Goal: Check status: Check status

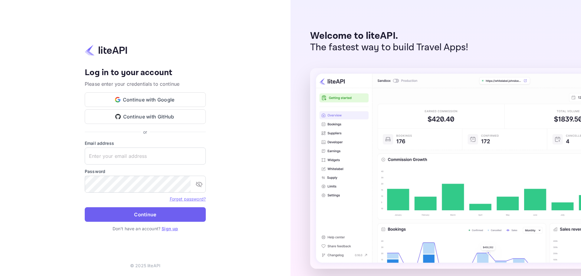
type input "m.belkhir+agent@nuitee.com"
click at [162, 216] on button "Continue" at bounding box center [145, 214] width 121 height 15
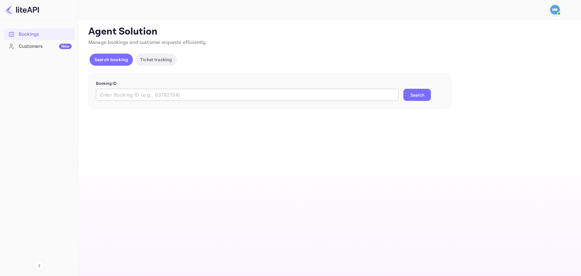
click at [262, 91] on input "text" at bounding box center [247, 95] width 303 height 12
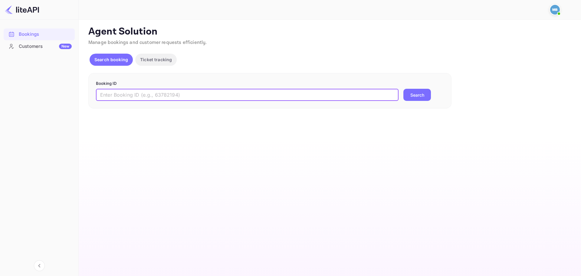
paste input "P5p13oOq8"
type input "P5p13oOq8"
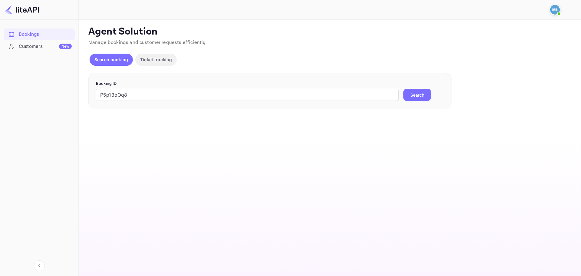
click at [418, 93] on button "Search" at bounding box center [417, 95] width 28 height 12
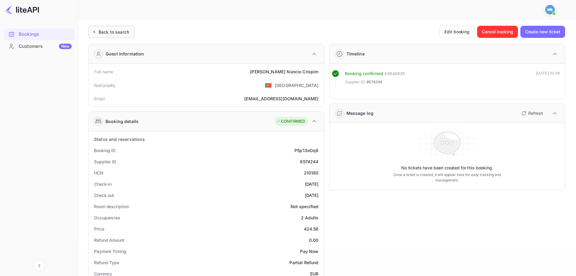
click at [117, 33] on div "Back to search" at bounding box center [114, 32] width 31 height 6
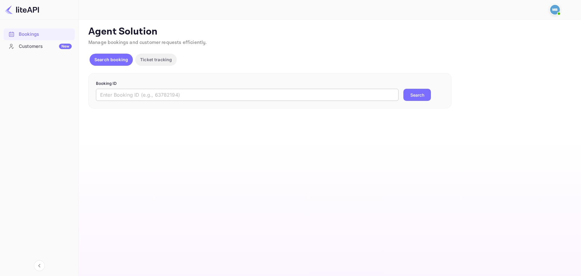
click at [208, 96] on input "text" at bounding box center [247, 95] width 303 height 12
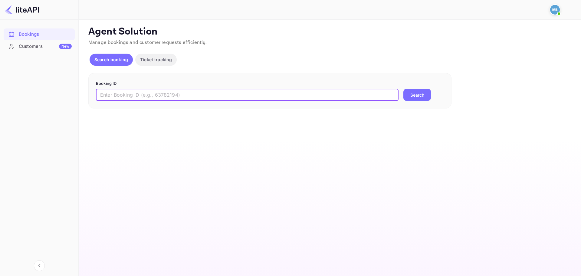
click at [208, 96] on input "text" at bounding box center [247, 95] width 303 height 12
paste input "xCoWBjDhF"
type input "xCoWBjDhF"
click at [403, 89] on button "Search" at bounding box center [417, 95] width 28 height 12
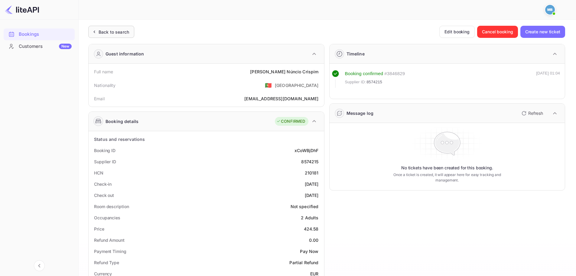
click at [113, 34] on div "Back to search" at bounding box center [114, 32] width 31 height 6
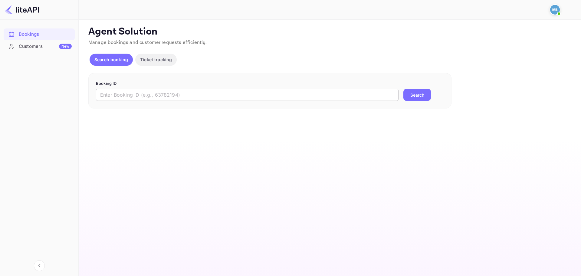
click at [236, 91] on input "text" at bounding box center [247, 95] width 303 height 12
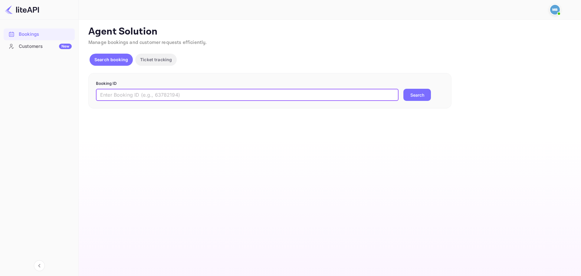
paste input "P5p13oOq8"
type input "P5p13oOq8"
click at [416, 95] on button "Search" at bounding box center [417, 95] width 28 height 12
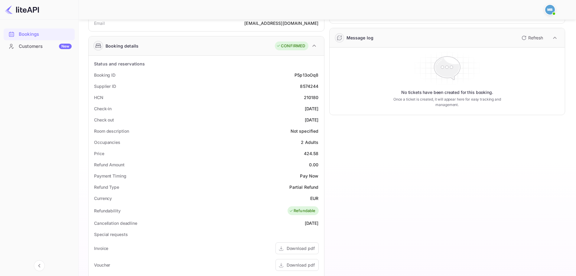
scroll to position [61, 0]
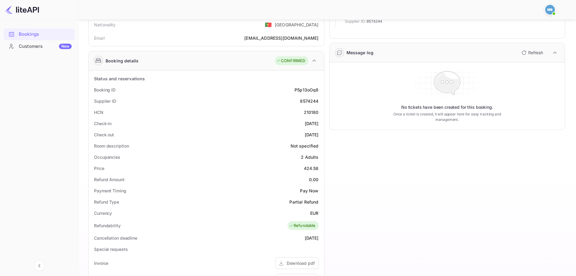
click at [312, 100] on div "8574244" at bounding box center [309, 101] width 18 height 6
copy div "8574244"
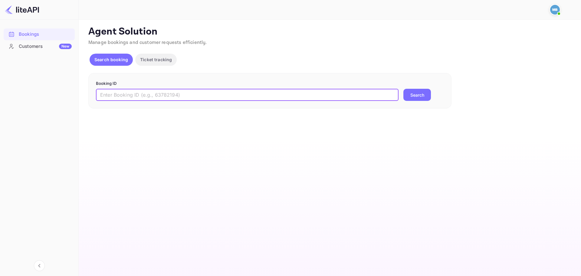
click at [158, 97] on input "text" at bounding box center [247, 95] width 303 height 12
paste input "hzsJS-Vua"
type input "hzsJS-Vua"
click at [403, 89] on button "Search" at bounding box center [417, 95] width 28 height 12
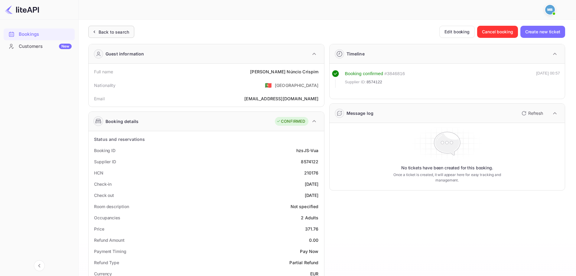
click at [117, 33] on div "Back to search" at bounding box center [114, 32] width 31 height 6
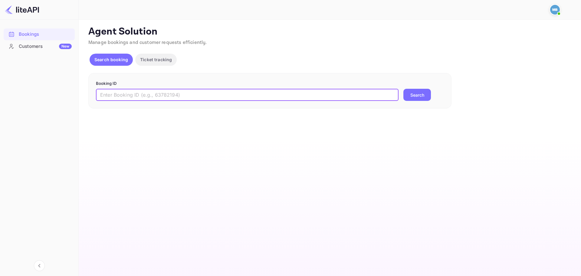
click at [195, 90] on input "text" at bounding box center [247, 95] width 303 height 12
paste input "b1rKhomVu"
type input "b1rKhomVu"
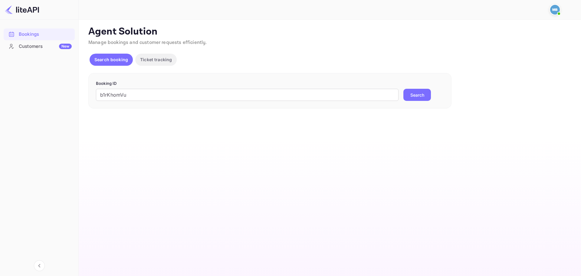
click at [407, 93] on button "Search" at bounding box center [417, 95] width 28 height 12
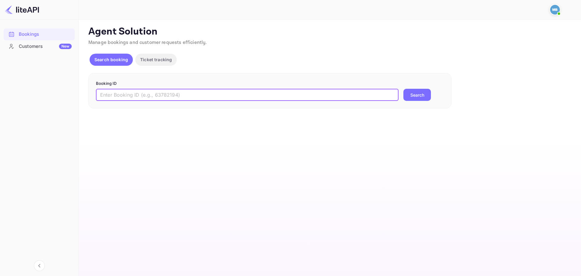
drag, startPoint x: 241, startPoint y: 96, endPoint x: 253, endPoint y: 98, distance: 11.7
click at [241, 96] on input "text" at bounding box center [247, 95] width 303 height 12
paste input "P5p13oOq8"
type input "P5p13oOq8"
click at [410, 98] on button "Search" at bounding box center [417, 95] width 28 height 12
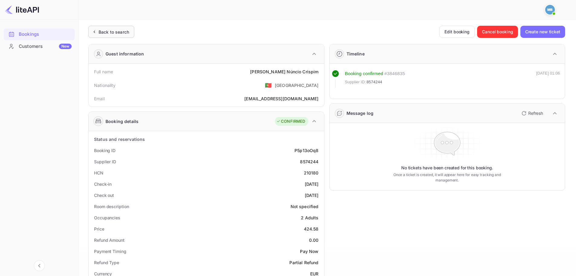
click at [97, 30] on div "Back to search" at bounding box center [110, 32] width 38 height 6
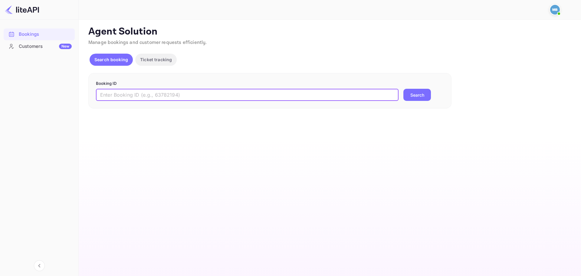
click at [289, 95] on input "text" at bounding box center [247, 95] width 303 height 12
paste input "xCoWBjDhF"
type input "xCoWBjDhF"
click at [417, 91] on button "Search" at bounding box center [417, 95] width 28 height 12
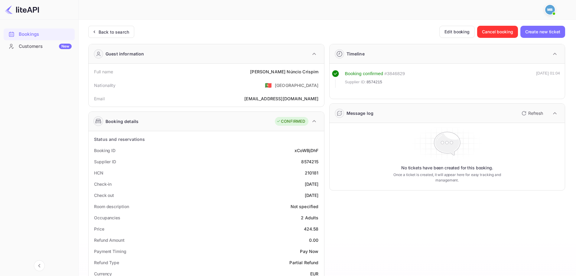
click at [312, 161] on div "8574215" at bounding box center [309, 161] width 17 height 6
copy div "8574215"
click at [115, 31] on div "Back to search" at bounding box center [114, 32] width 31 height 6
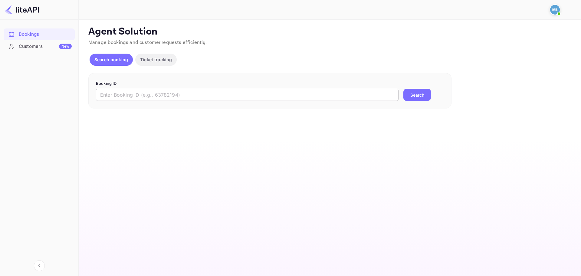
click at [232, 90] on input "text" at bounding box center [247, 95] width 303 height 12
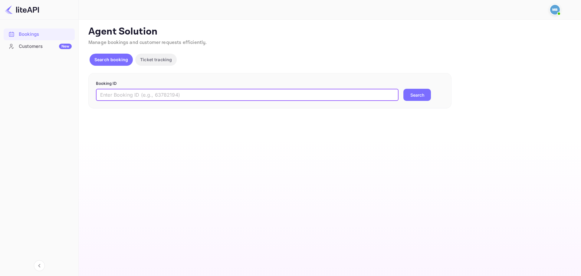
paste input "hzsJS-Vua"
type input "hzsJS-Vua"
click at [426, 93] on button "Search" at bounding box center [417, 95] width 28 height 12
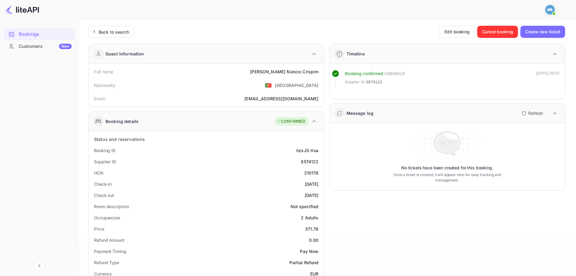
click at [312, 162] on div "8574122" at bounding box center [310, 161] width 18 height 6
copy div "8574122"
click at [122, 32] on div "Back to search" at bounding box center [114, 32] width 31 height 6
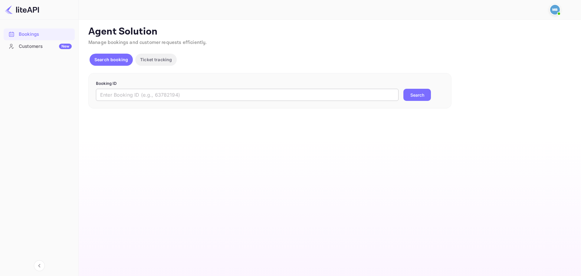
click at [225, 93] on input "text" at bounding box center [247, 95] width 303 height 12
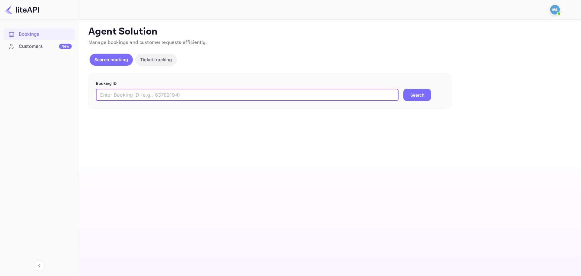
paste input "b1rKhomVu"
type input "b1rKhomVu"
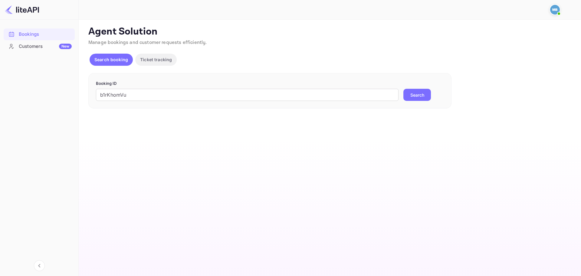
click at [419, 96] on button "Search" at bounding box center [417, 95] width 28 height 12
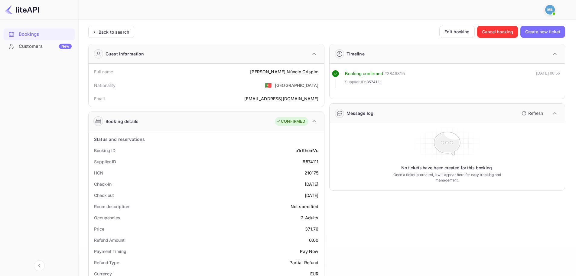
click at [310, 162] on div "8574111" at bounding box center [311, 161] width 16 height 6
copy div "8574111"
click at [108, 33] on div "Back to search" at bounding box center [114, 32] width 31 height 6
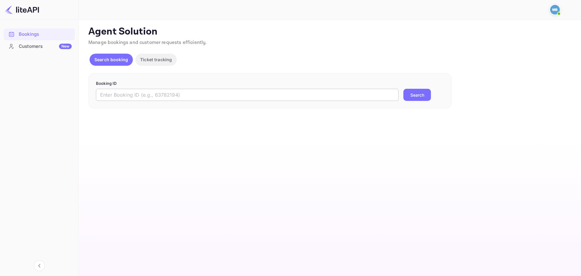
click at [161, 100] on input "text" at bounding box center [247, 95] width 303 height 12
paste input "fos5Jyflr"
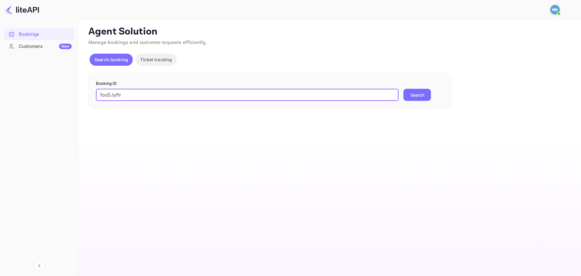
type input "fos5Jyflr"
click at [421, 95] on button "Search" at bounding box center [417, 95] width 28 height 12
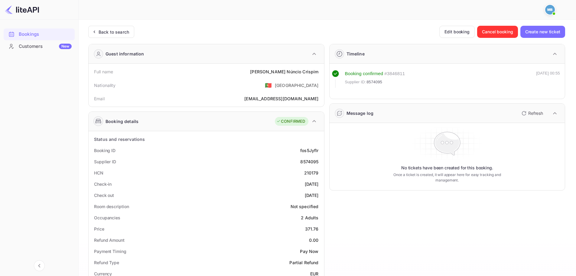
click at [313, 162] on div "8574095" at bounding box center [309, 161] width 18 height 6
copy div "8574095"
click at [310, 161] on div "8574095" at bounding box center [309, 161] width 18 height 6
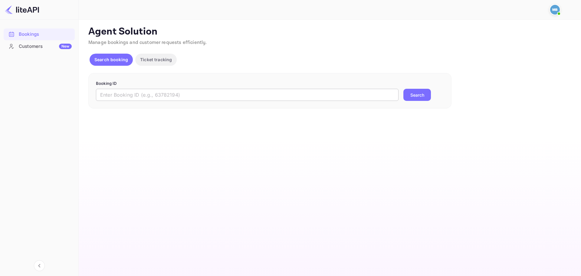
click at [235, 97] on input "text" at bounding box center [247, 95] width 303 height 12
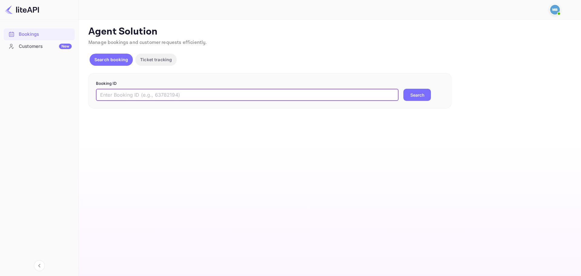
paste input "P5p13oOq8"
type input "P5p13oOq8"
click at [421, 97] on button "Search" at bounding box center [417, 95] width 28 height 12
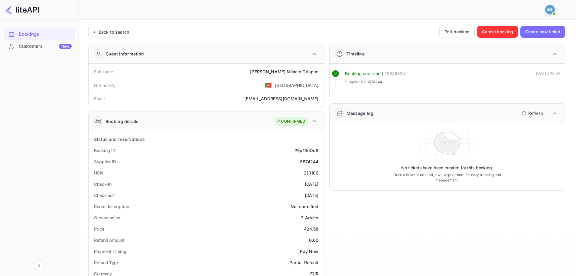
click at [313, 160] on div "8574244" at bounding box center [309, 161] width 18 height 6
copy div "8574244"
